Goal: Book appointment/travel/reservation

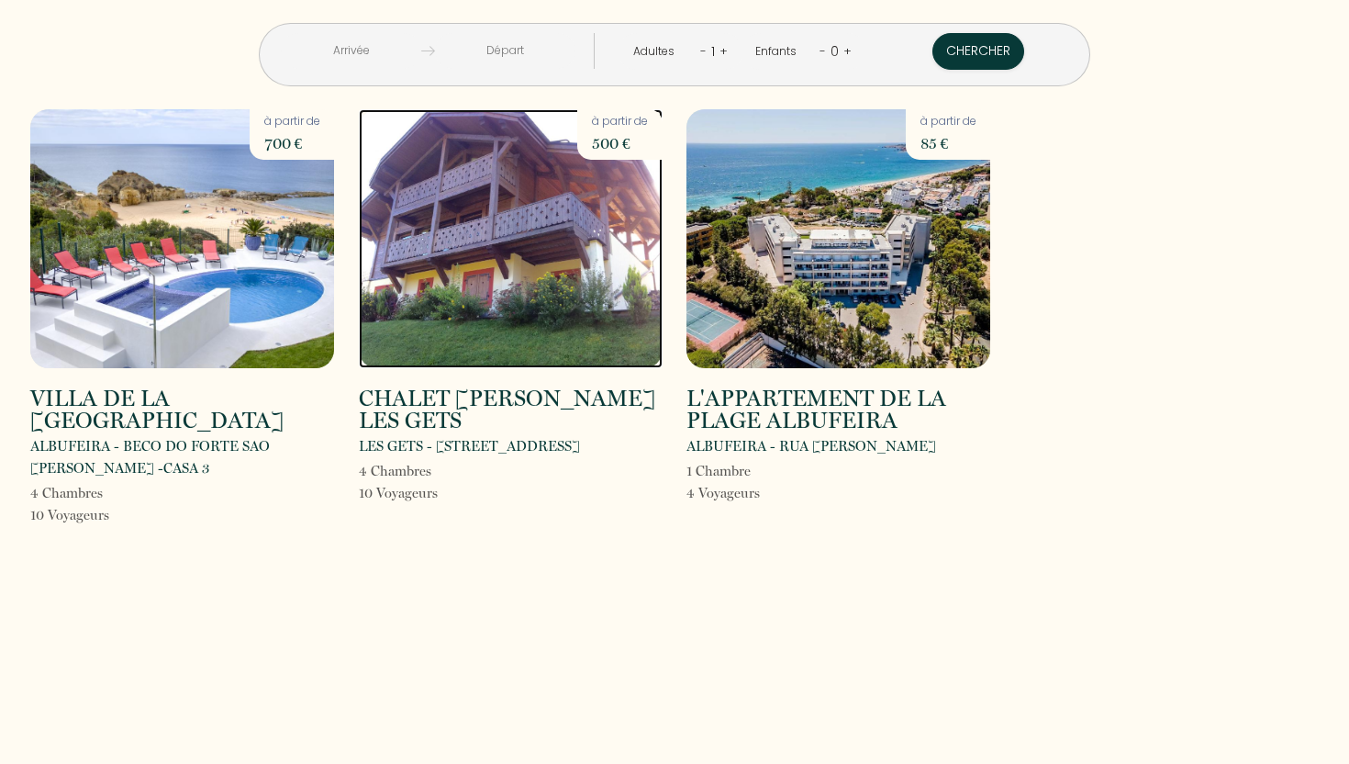
click at [555, 184] on img at bounding box center [511, 238] width 304 height 259
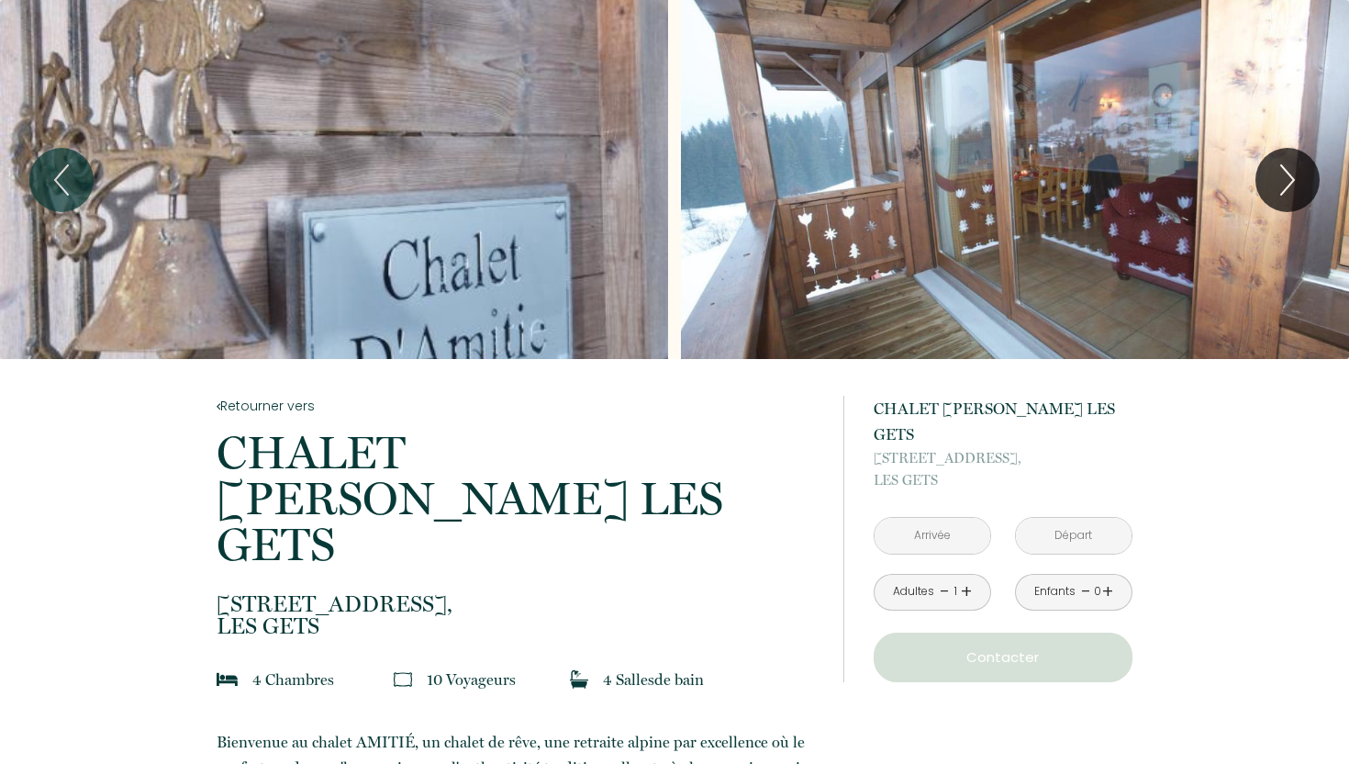
click at [942, 518] on input "text" at bounding box center [933, 536] width 116 height 36
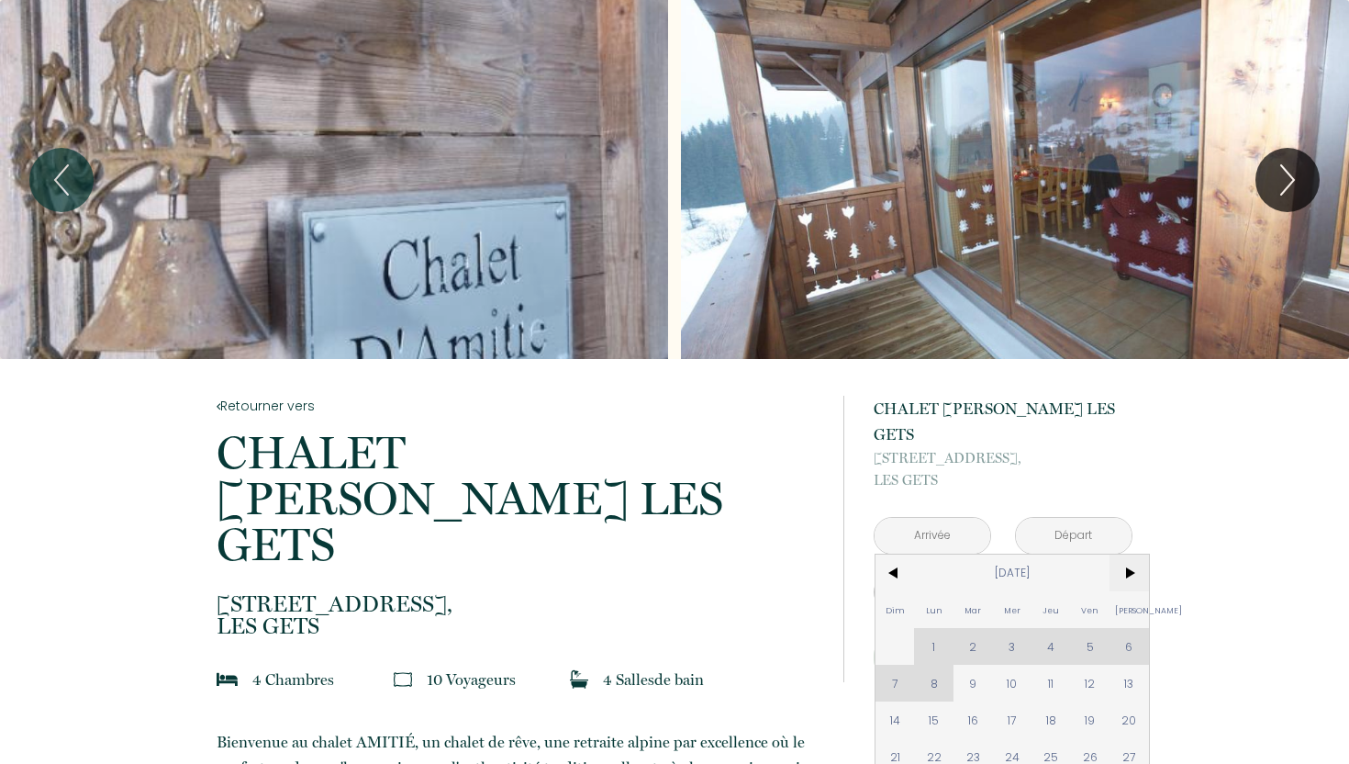
click at [1122, 554] on span ">" at bounding box center [1129, 572] width 39 height 37
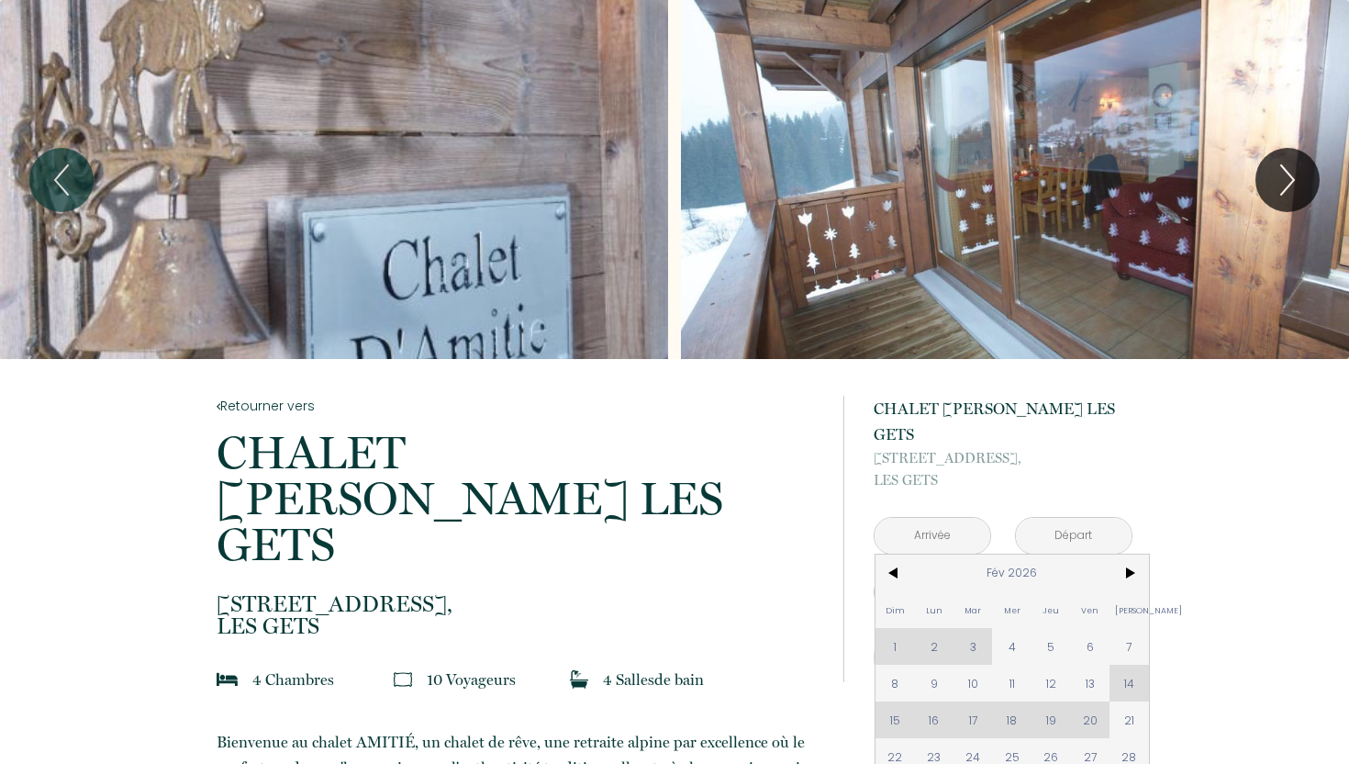
click at [1129, 657] on div "Dim Lun Mar Mer Jeu Ven Sam 1 2 3 4 5 6 7 8 9 10 11 12 13 14 15 16 17 18 19 20 …" at bounding box center [1012, 664] width 273 height 220
